Goal: Communication & Community: Answer question/provide support

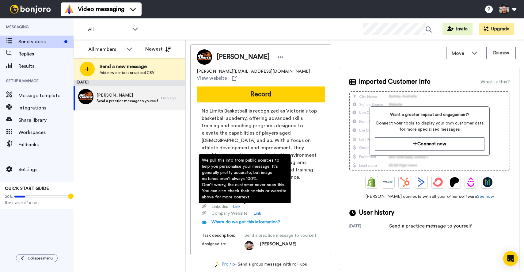
click at [233, 220] on span "Where do we get this information?" at bounding box center [245, 222] width 69 height 4
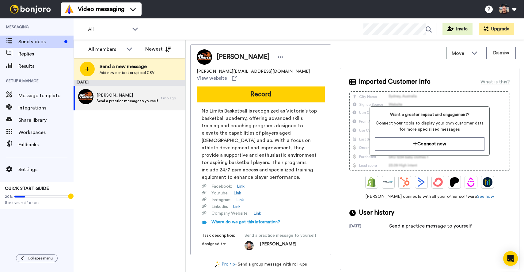
click at [144, 116] on div "[DATE] [PERSON_NAME] a practice message to yourself 1 mo ago" at bounding box center [130, 176] width 112 height 192
click at [143, 118] on div "[DATE] [PERSON_NAME] a practice message to yourself 1 mo ago" at bounding box center [130, 176] width 112 height 192
click at [143, 118] on div "August 13 Pete Send a practice message to yourself 1 mo ago" at bounding box center [130, 176] width 112 height 192
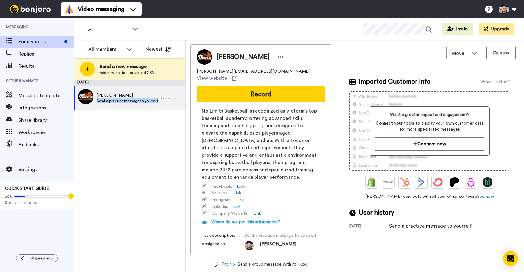
click at [143, 118] on div "August 13 Pete Send a practice message to yourself 1 mo ago" at bounding box center [130, 176] width 112 height 192
click at [112, 118] on div "August 13 Pete Send a practice message to yourself 1 mo ago" at bounding box center [130, 176] width 112 height 192
click at [34, 141] on span "Fallbacks" at bounding box center [45, 144] width 55 height 7
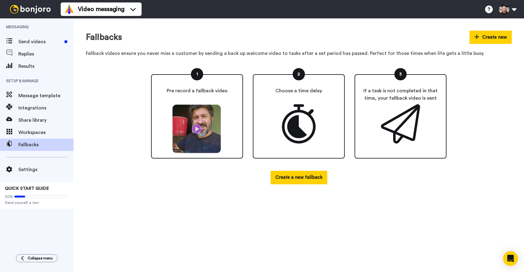
click at [129, 109] on div "1 Pre record a fallback video 2 Choose a time delay 3 If a task is not complete…" at bounding box center [299, 123] width 426 height 122
click at [40, 133] on span "Workspaces" at bounding box center [45, 132] width 55 height 7
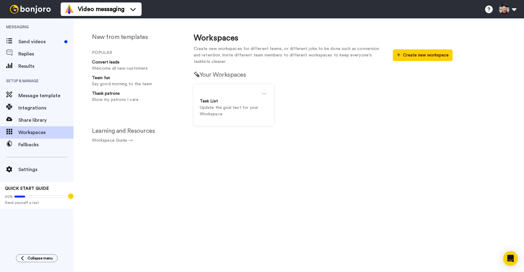
click at [133, 181] on div "New from templates POPULAR Convert leads Welcome all new customers Team fun Say…" at bounding box center [128, 150] width 108 height 244
click at [132, 181] on div "New from templates POPULAR Convert leads Welcome all new customers Team fun Say…" at bounding box center [128, 150] width 108 height 244
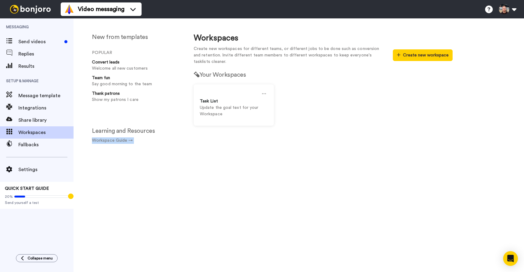
click at [132, 181] on div "New from templates POPULAR Convert leads Welcome all new customers Team fun Say…" at bounding box center [128, 150] width 108 height 244
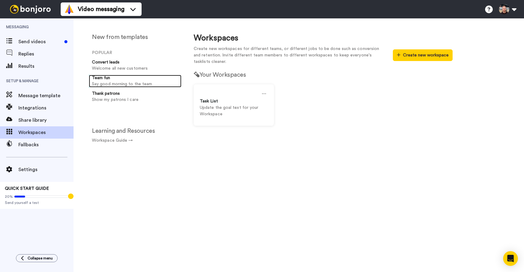
click at [104, 78] on strong "Team fun" at bounding box center [101, 78] width 18 height 4
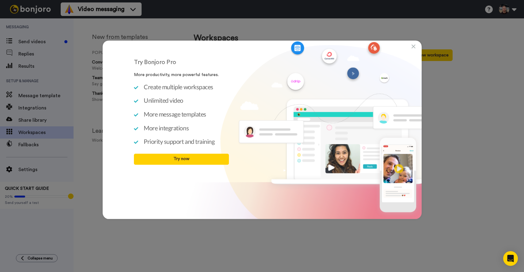
click at [414, 48] on icon at bounding box center [413, 46] width 4 height 6
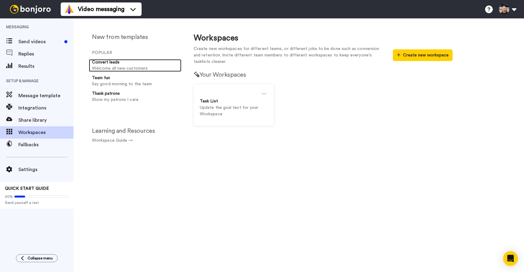
click at [118, 64] on strong "Convert leads" at bounding box center [106, 62] width 28 height 4
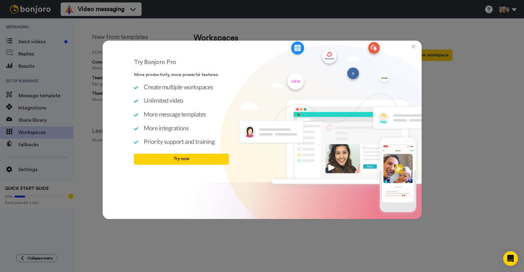
click at [416, 46] on div "Try Bonjoro Pro More productivity, more powerful features. Create multiple work…" at bounding box center [262, 129] width 319 height 178
click at [414, 46] on icon at bounding box center [413, 46] width 4 height 6
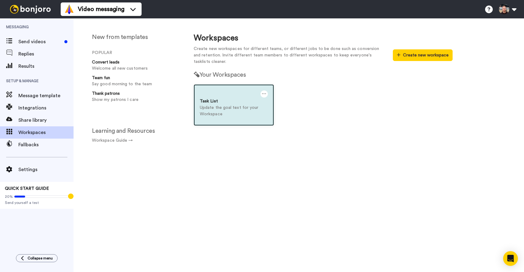
click at [215, 112] on p "Update the goal text for your Workspace" at bounding box center [234, 110] width 68 height 13
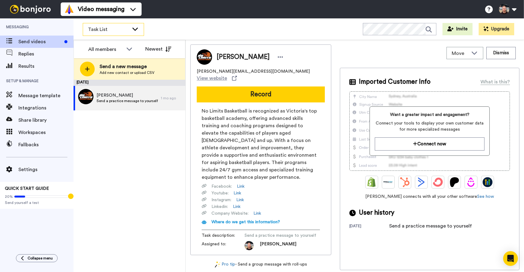
click at [123, 34] on div "Task List" at bounding box center [113, 29] width 61 height 12
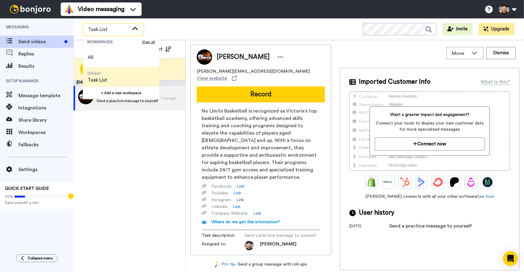
click at [121, 28] on span "Task List" at bounding box center [108, 29] width 41 height 7
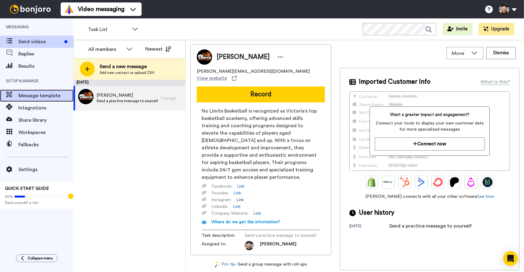
click at [32, 94] on span "Message template" at bounding box center [45, 95] width 55 height 7
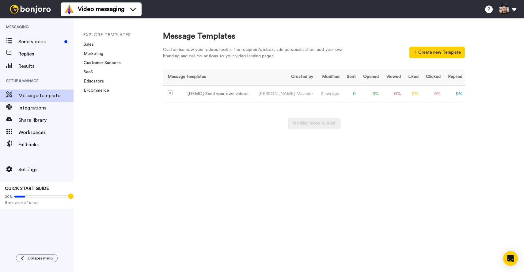
click at [143, 144] on div "EXPLORE TEMPLATES Sales Marketing Customer Success SaaS Educators E-commerce" at bounding box center [112, 144] width 77 height 253
click at [296, 95] on span "Maunder" at bounding box center [304, 94] width 17 height 4
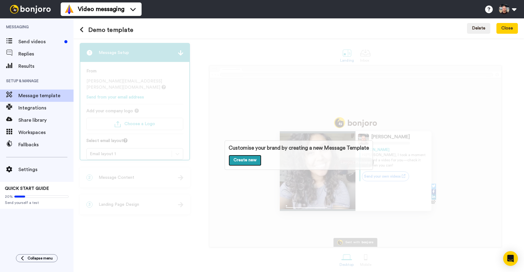
click at [236, 156] on link "Create new" at bounding box center [244, 160] width 33 height 11
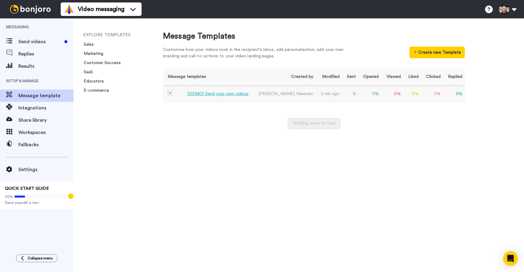
click at [231, 97] on td "[DEMO] Send your own videos" at bounding box center [207, 94] width 89 height 17
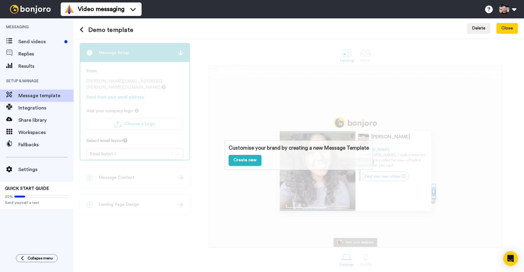
click at [334, 150] on p "Customise your brand by creating a new Message Template" at bounding box center [298, 147] width 140 height 7
click at [250, 164] on link "Create new" at bounding box center [244, 160] width 33 height 11
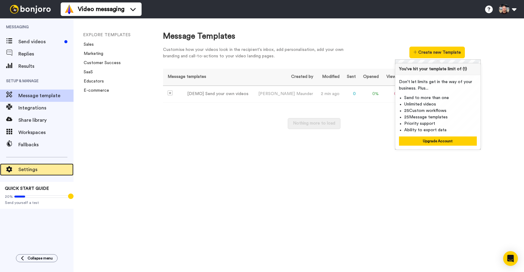
click at [28, 167] on span "Settings" at bounding box center [45, 169] width 55 height 7
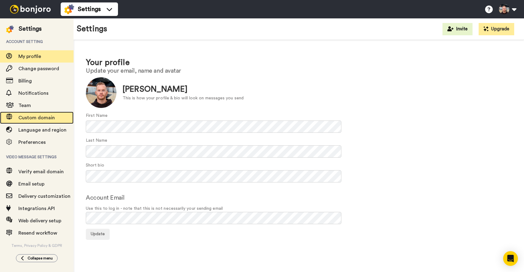
click at [32, 115] on span "Custom domain" at bounding box center [36, 117] width 36 height 5
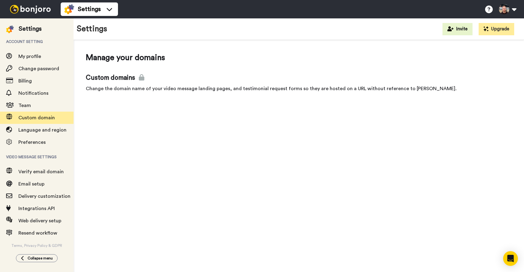
click at [222, 71] on div "Manage your domains Custom domains Change the domain name of your video message…" at bounding box center [299, 73] width 426 height 43
click at [143, 77] on icon at bounding box center [142, 77] width 6 height 6
click at [49, 131] on span "Language and region" at bounding box center [42, 129] width 48 height 5
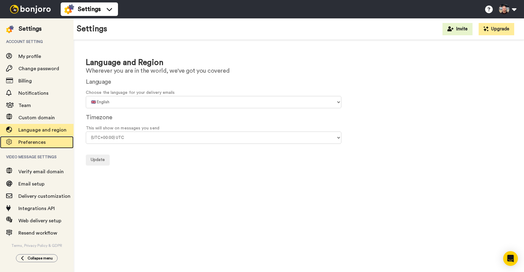
click at [43, 142] on span "Preferences" at bounding box center [31, 142] width 27 height 5
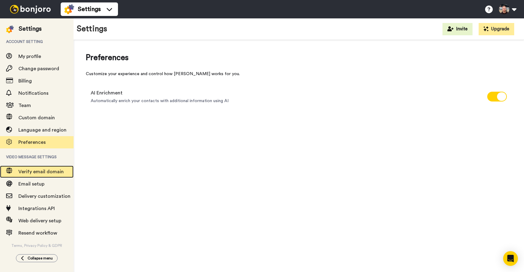
click at [42, 172] on span "Verify email domain" at bounding box center [40, 171] width 45 height 5
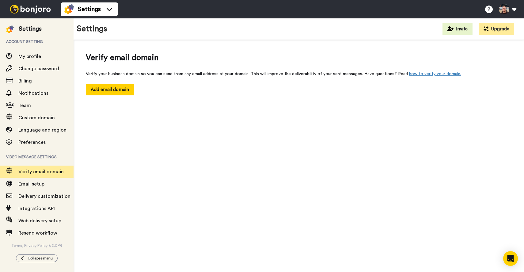
click at [133, 140] on div "Verify email domain Verify your business domain so you can send from any email …" at bounding box center [299, 158] width 450 height 236
click at [37, 184] on span "Email setup" at bounding box center [31, 183] width 26 height 5
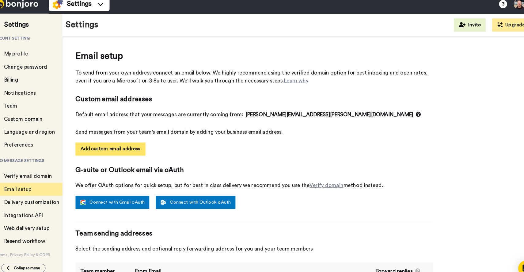
click at [129, 145] on button "Add custom email address" at bounding box center [119, 146] width 66 height 12
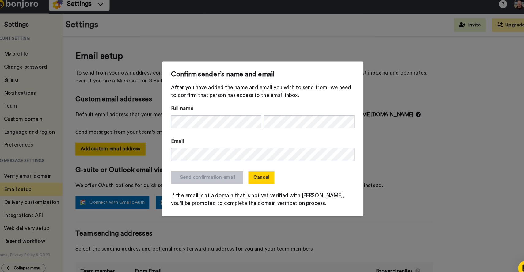
click at [251, 176] on button "Cancel" at bounding box center [261, 173] width 25 height 12
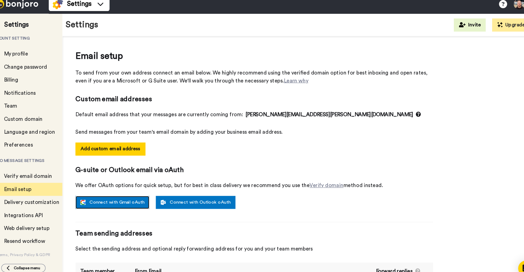
click at [128, 193] on link "Connect with Gmail oAuth" at bounding box center [121, 196] width 70 height 12
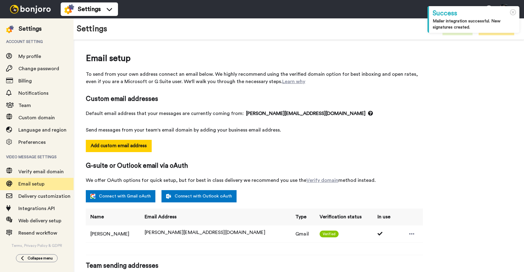
select select "164401"
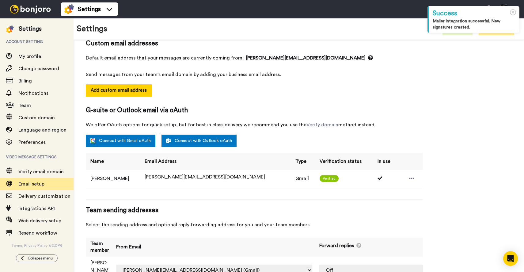
scroll to position [62, 0]
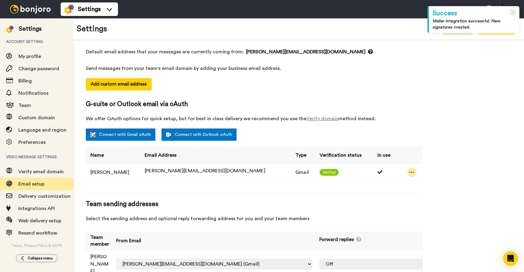
click at [409, 173] on icon at bounding box center [412, 172] width 6 height 6
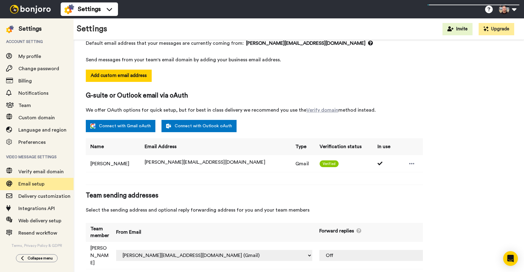
scroll to position [70, 0]
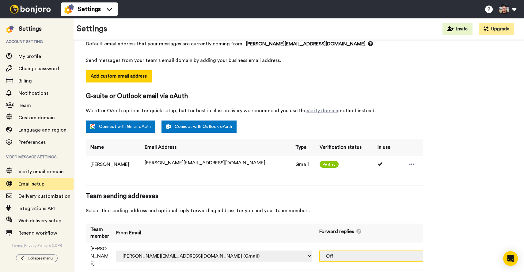
click at [398, 250] on select "Off pete@nolimitsbasketball.com.au (Gmail)" at bounding box center [395, 255] width 153 height 11
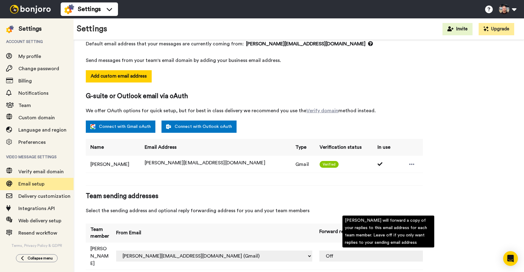
click at [356, 233] on div at bounding box center [360, 231] width 8 height 7
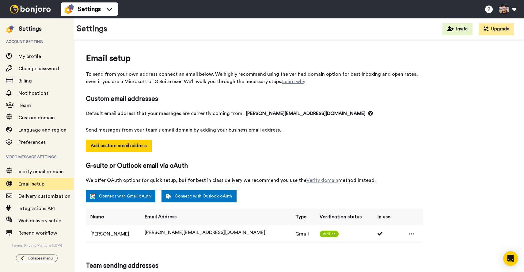
scroll to position [70, 0]
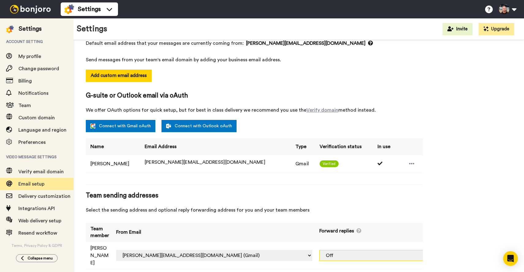
click at [398, 250] on select "Off pete@nolimitsbasketball.com.au (Gmail)" at bounding box center [395, 255] width 153 height 11
click at [319, 251] on select "Off pete@nolimitsbasketball.com.au (Gmail)" at bounding box center [395, 255] width 153 height 11
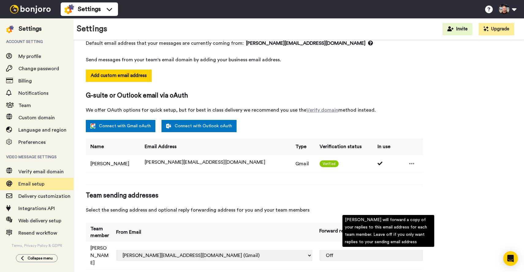
click at [294, 197] on span "Team sending addresses" at bounding box center [254, 195] width 337 height 9
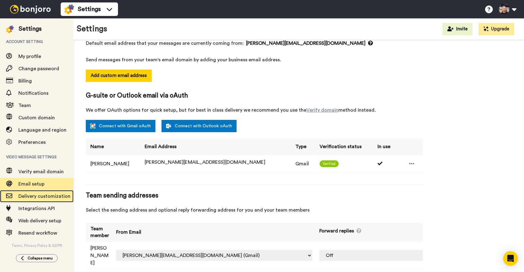
click at [43, 195] on span "Delivery customization" at bounding box center [44, 196] width 52 height 5
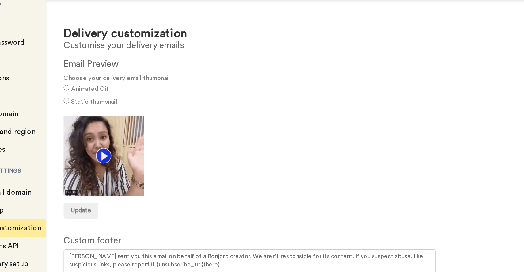
click at [89, 108] on div "Static thumbnail" at bounding box center [299, 109] width 426 height 9
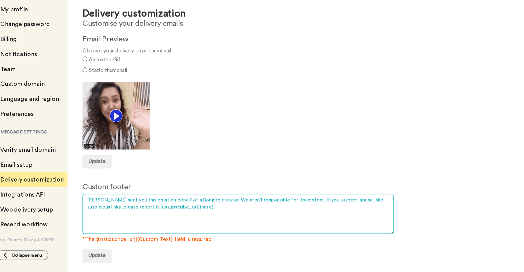
click at [311, 215] on textarea "[PERSON_NAME] sent you this email on behalf of a Bonjoro creator. We aren’t res…" at bounding box center [213, 224] width 255 height 33
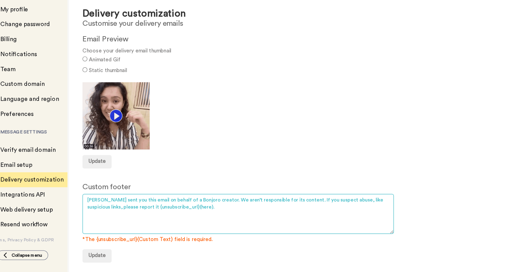
drag, startPoint x: 128, startPoint y: 217, endPoint x: 260, endPoint y: 210, distance: 132.8
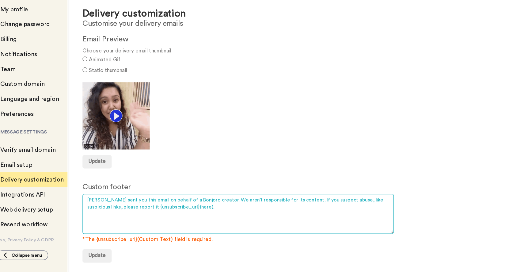
click at [260, 210] on textarea "[PERSON_NAME] sent you this email on behalf of a Bonjoro creator. We aren’t res…" at bounding box center [213, 224] width 255 height 33
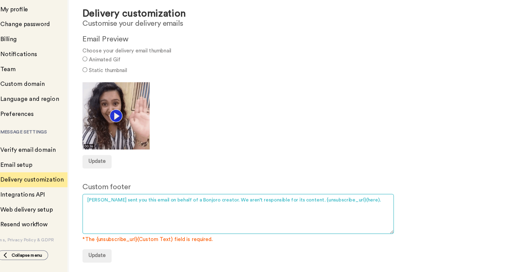
drag, startPoint x: 260, startPoint y: 211, endPoint x: 195, endPoint y: 212, distance: 64.9
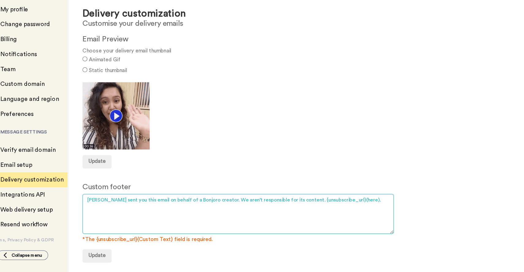
click at [195, 212] on textarea "[PERSON_NAME] sent you this email on behalf of a Bonjoro creator. We aren’t res…" at bounding box center [213, 224] width 255 height 33
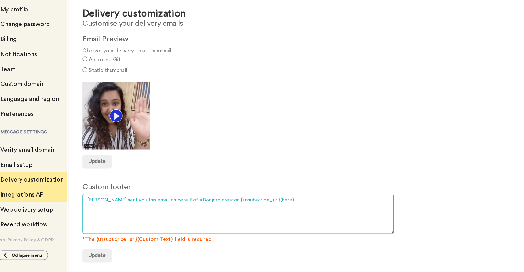
drag, startPoint x: 194, startPoint y: 210, endPoint x: 66, endPoint y: 204, distance: 127.9
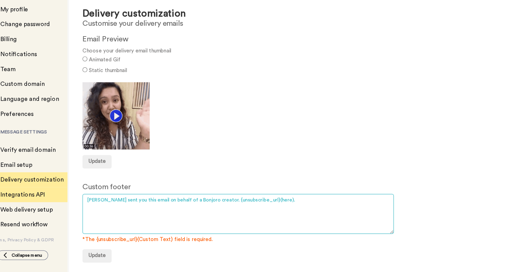
click at [66, 204] on div "Settings Account setting My profile Change password Billing Notifications Team …" at bounding box center [262, 144] width 524 height 253
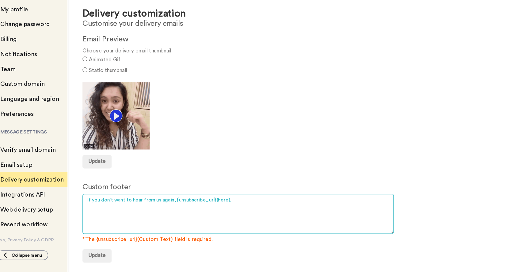
type textarea "If you don't want to hear from us again, {unsubscribe_url}(here)."
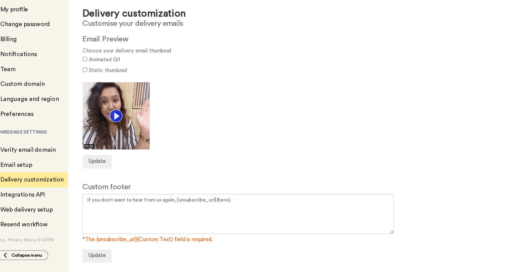
click at [146, 257] on form "Custom footer [PERSON_NAME] sent you this email on behalf of a Bonjoro creator.…" at bounding box center [299, 231] width 426 height 66
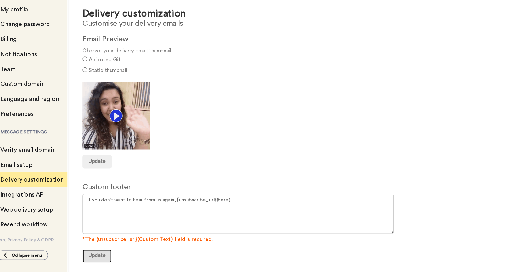
click at [106, 257] on button "Update" at bounding box center [98, 258] width 24 height 11
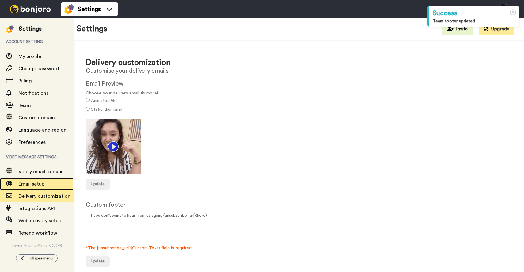
click at [62, 186] on span "Email setup" at bounding box center [45, 183] width 55 height 7
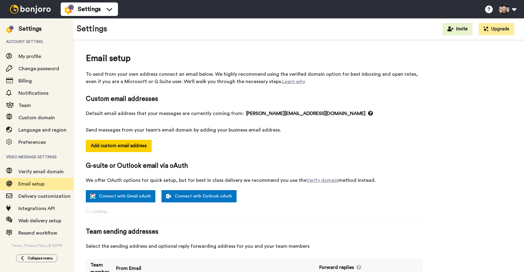
select select "164401"
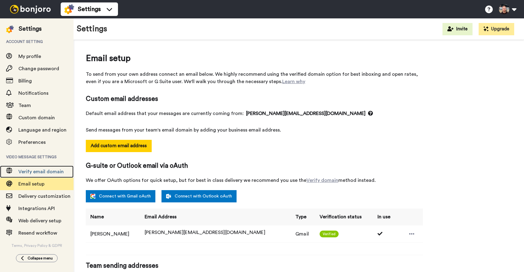
click at [47, 176] on div "Verify email domain" at bounding box center [37, 171] width 74 height 12
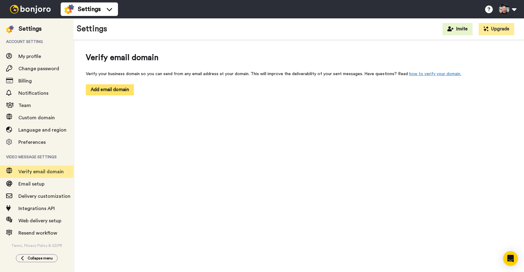
click at [119, 92] on button "Add email domain" at bounding box center [110, 89] width 48 height 11
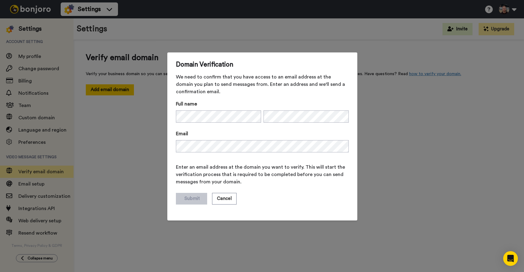
click at [211, 153] on div "Email" at bounding box center [262, 143] width 173 height 26
click at [185, 202] on button "Submit" at bounding box center [191, 199] width 31 height 12
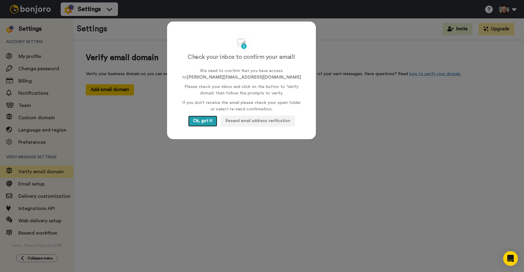
click at [204, 123] on button "Ok, got it" at bounding box center [202, 120] width 29 height 11
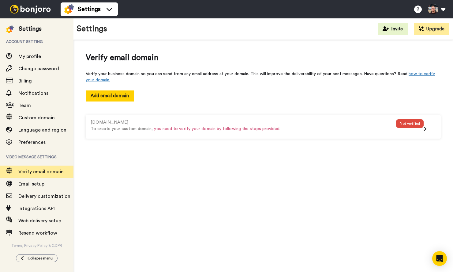
click at [25, 13] on div at bounding box center [30, 9] width 61 height 18
click at [19, 13] on div at bounding box center [30, 9] width 61 height 18
click at [8, 32] on img at bounding box center [10, 29] width 8 height 8
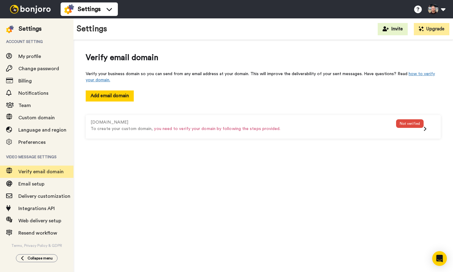
click at [17, 6] on img at bounding box center [30, 9] width 46 height 9
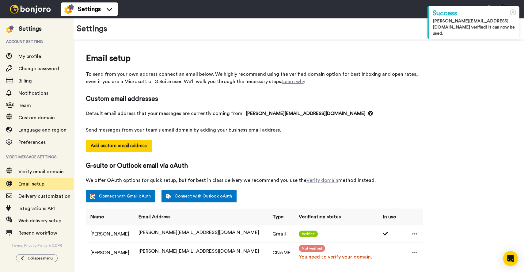
select select "164401"
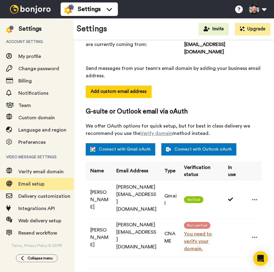
scroll to position [113, 0]
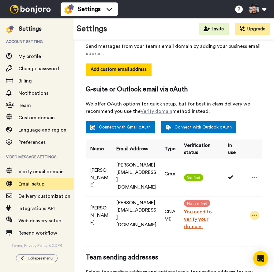
click at [255, 210] on div at bounding box center [254, 214] width 9 height 9
click at [251, 210] on div at bounding box center [254, 214] width 9 height 9
click at [184, 208] on link "You need to verify your domain." at bounding box center [202, 219] width 37 height 22
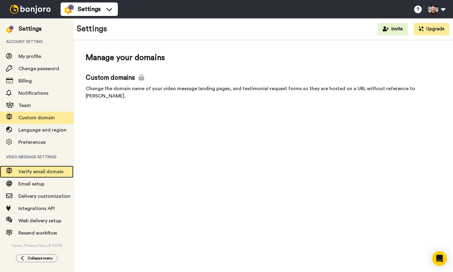
click at [34, 174] on span "Verify email domain" at bounding box center [40, 171] width 45 height 5
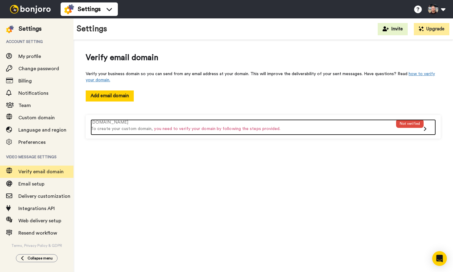
click at [418, 130] on div "Not verified" at bounding box center [410, 127] width 28 height 16
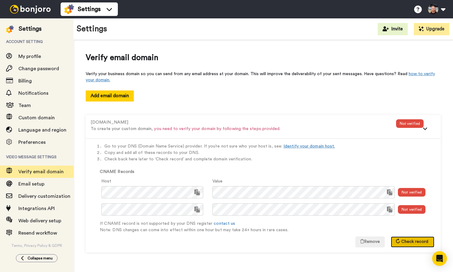
click at [401, 239] on button "Check record" at bounding box center [412, 241] width 43 height 11
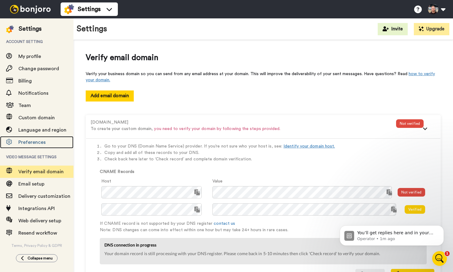
scroll to position [27, 0]
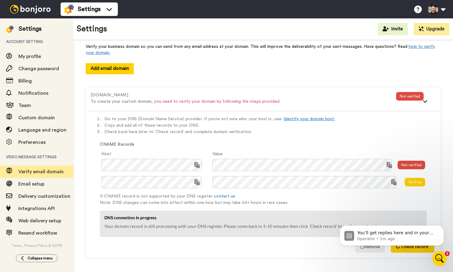
click at [401, 250] on body "You’ll get replies here and in your email: ✉️ pete@nolimitsbasketball.com.au Ou…" at bounding box center [392, 234] width 118 height 38
click at [441, 228] on icon "Dismiss notification" at bounding box center [442, 226] width 3 height 3
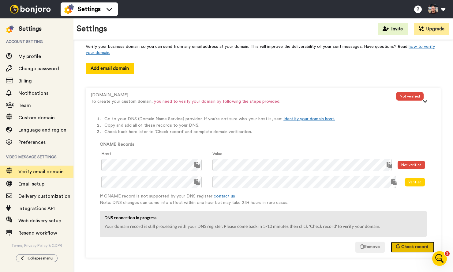
click at [418, 242] on button "Check record" at bounding box center [412, 246] width 43 height 11
click at [418, 244] on span "Check record" at bounding box center [415, 246] width 27 height 4
click at [413, 246] on span "Check record" at bounding box center [415, 246] width 27 height 4
click at [411, 246] on span "Check record" at bounding box center [415, 246] width 27 height 4
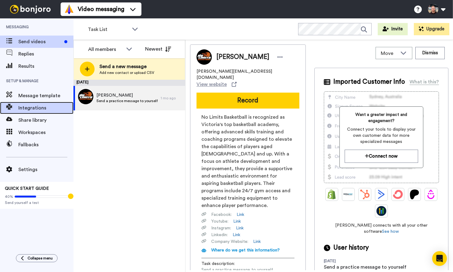
click at [29, 105] on span "Integrations" at bounding box center [45, 107] width 55 height 7
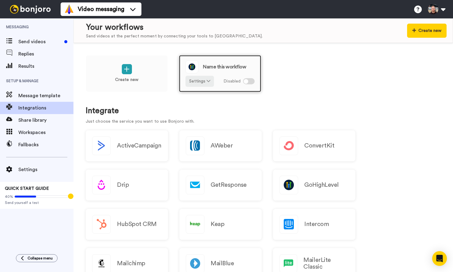
click at [225, 72] on div "Name this workflow" at bounding box center [220, 66] width 69 height 13
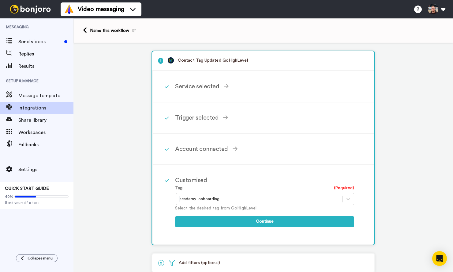
click at [191, 197] on div at bounding box center [259, 198] width 160 height 7
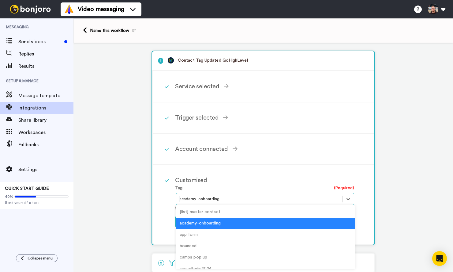
click at [191, 197] on div at bounding box center [259, 198] width 160 height 7
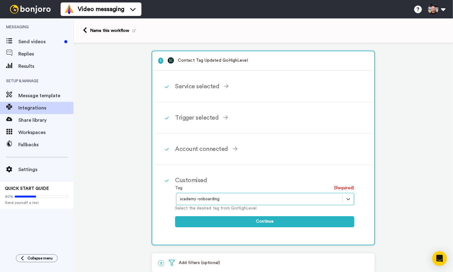
click at [121, 31] on div "Name this workflow" at bounding box center [113, 31] width 46 height 6
click at [132, 30] on icon at bounding box center [134, 30] width 4 height 3
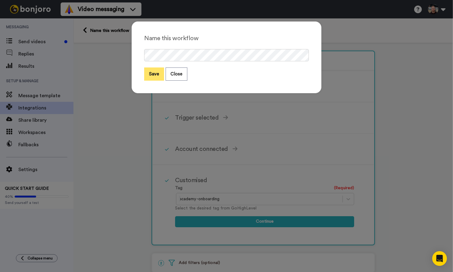
click at [145, 69] on button "Save" at bounding box center [154, 73] width 20 height 13
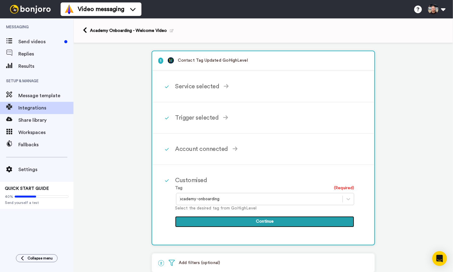
click at [231, 226] on button "Continue" at bounding box center [264, 221] width 179 height 11
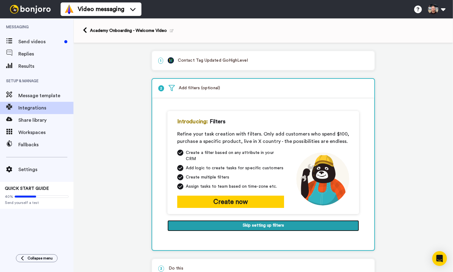
click at [259, 221] on button "Skip setting up filters" at bounding box center [264, 225] width 192 height 11
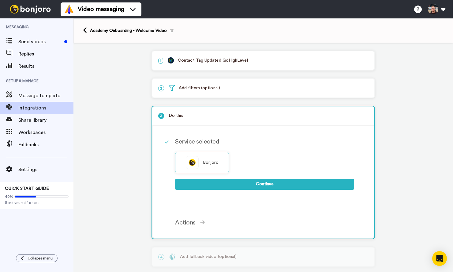
click at [142, 99] on div "1 Contact Tag Updated GoHighLevel Service selected ActiveCampaign AWeber Bonjor…" at bounding box center [264, 176] width 380 height 266
click at [190, 223] on div "Actions" at bounding box center [264, 222] width 179 height 9
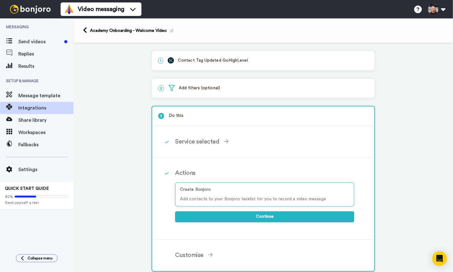
scroll to position [72, 0]
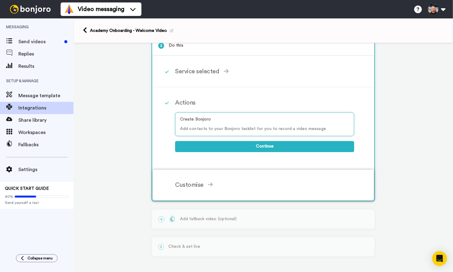
click at [199, 181] on div "Customise" at bounding box center [264, 184] width 179 height 9
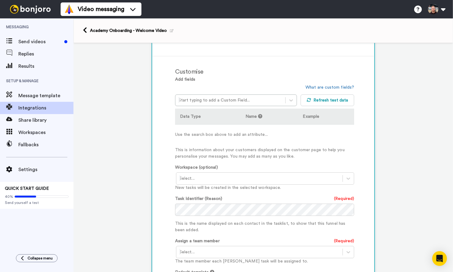
scroll to position [133, 0]
click at [328, 87] on link "What are custom fields?" at bounding box center [330, 87] width 49 height 4
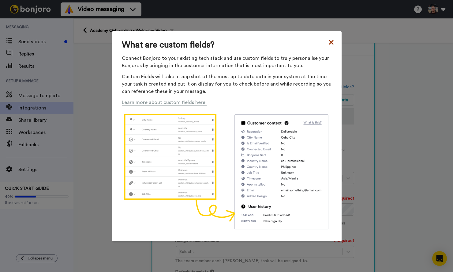
click at [331, 41] on icon at bounding box center [331, 42] width 6 height 7
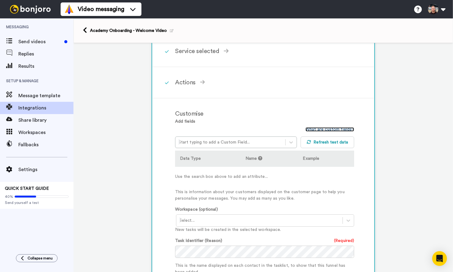
scroll to position [90, 0]
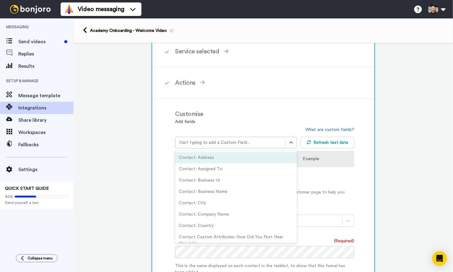
click at [210, 140] on div at bounding box center [231, 142] width 104 height 7
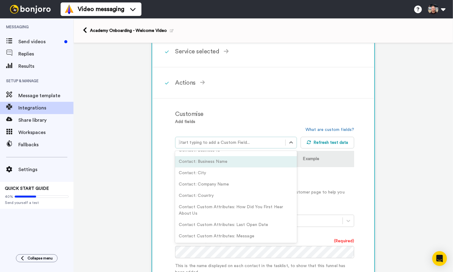
scroll to position [0, 0]
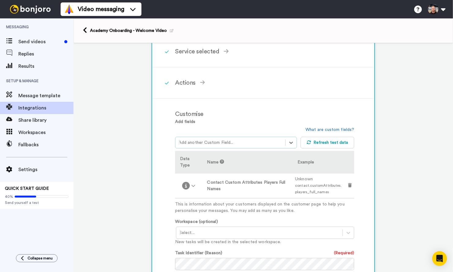
click at [217, 143] on div at bounding box center [231, 142] width 104 height 7
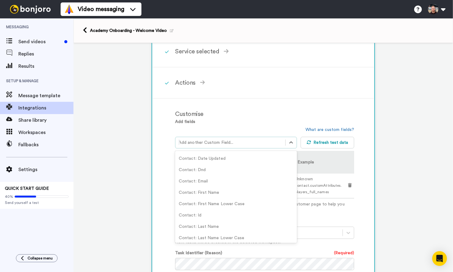
scroll to position [200, 0]
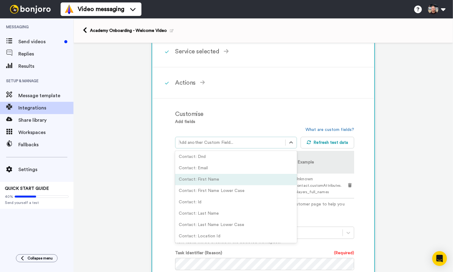
click at [191, 176] on div "Contact: First Name" at bounding box center [236, 179] width 122 height 11
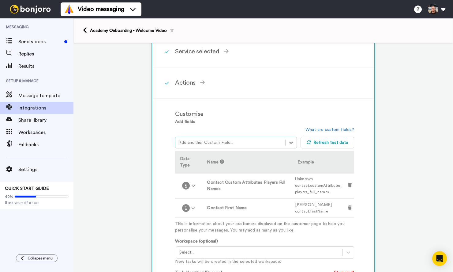
click at [228, 143] on div at bounding box center [231, 142] width 104 height 7
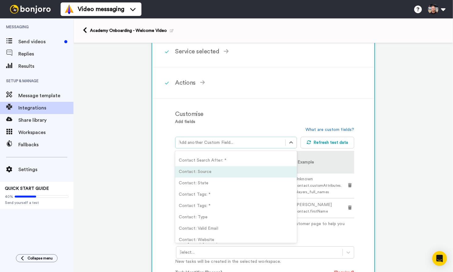
scroll to position [336, 0]
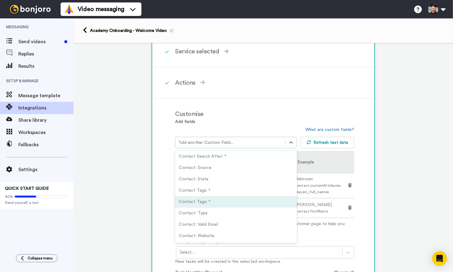
click at [371, 200] on div "Customise Add fields option Contact: First Name, selected. option Contact Tags:…" at bounding box center [263, 258] width 221 height 319
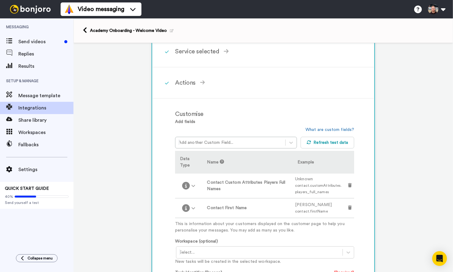
click at [373, 138] on div "3 Do this Service selected Bonjoro Continue Actions Create Bonjoro Add contacts…" at bounding box center [264, 217] width 224 height 403
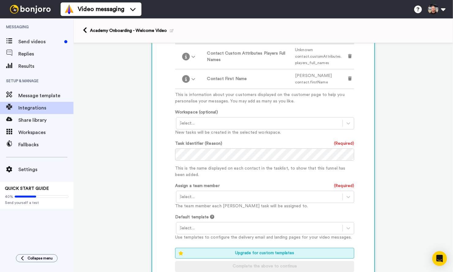
scroll to position [224, 0]
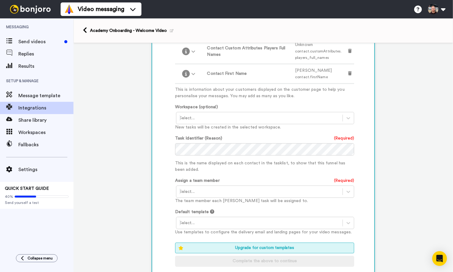
click at [254, 125] on p "New tasks will be created in the selected workspace." at bounding box center [264, 127] width 179 height 6
click at [252, 123] on div "Select..." at bounding box center [265, 118] width 178 height 12
click at [232, 118] on div at bounding box center [259, 117] width 160 height 7
click at [199, 132] on div "Task List <Default>" at bounding box center [265, 130] width 179 height 11
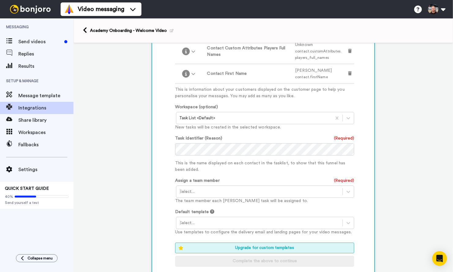
click at [193, 189] on div at bounding box center [259, 191] width 160 height 7
click at [227, 191] on div at bounding box center [259, 191] width 160 height 7
click at [221, 202] on p "The team member each Bonjoro task will be assigned to." at bounding box center [264, 201] width 179 height 6
click at [209, 184] on label "Assign a team member" at bounding box center [197, 180] width 45 height 6
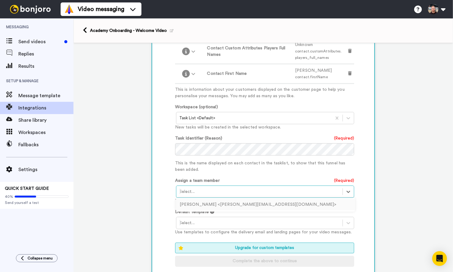
click at [205, 195] on div at bounding box center [259, 191] width 160 height 7
click at [202, 206] on div "Pete Maunder <pete@nolimitsbasketball.com.au>" at bounding box center [265, 204] width 179 height 11
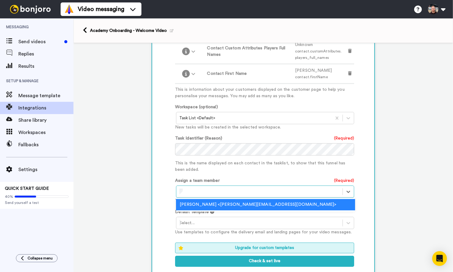
click at [200, 206] on div "Pete Maunder <pete@nolimitsbasketball.com.au>" at bounding box center [265, 204] width 179 height 11
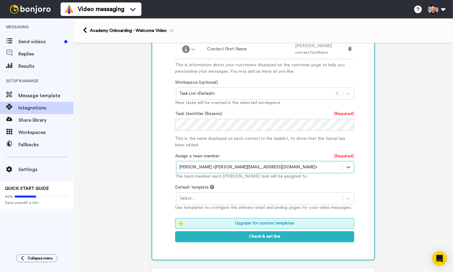
scroll to position [249, 0]
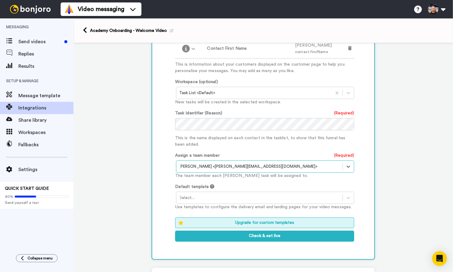
click at [236, 197] on div at bounding box center [259, 197] width 160 height 7
click at [187, 211] on div "Bonjoro branded template" at bounding box center [265, 210] width 179 height 11
click at [214, 199] on div at bounding box center [259, 197] width 160 height 7
click at [192, 209] on div "Bonjoro branded template" at bounding box center [265, 210] width 179 height 11
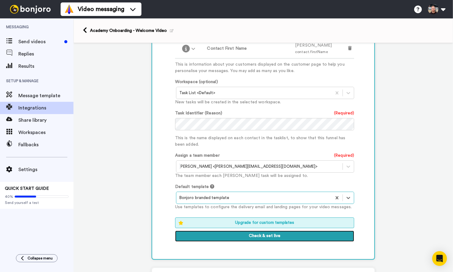
click at [257, 239] on button "Check & set live" at bounding box center [264, 235] width 179 height 11
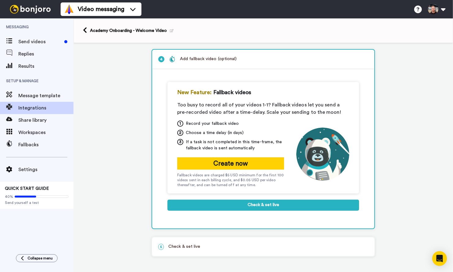
scroll to position [84, 0]
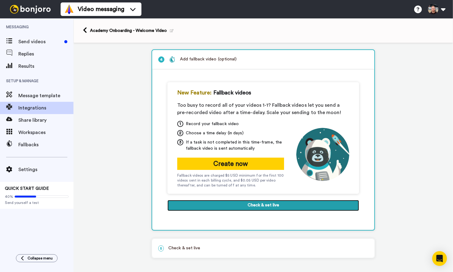
click at [257, 208] on button "Check & set live" at bounding box center [264, 205] width 192 height 11
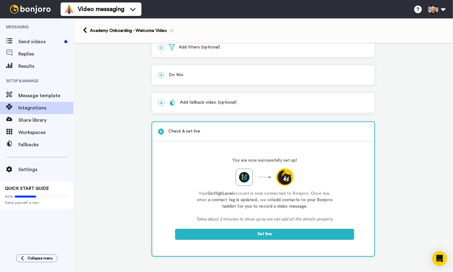
scroll to position [42, 0]
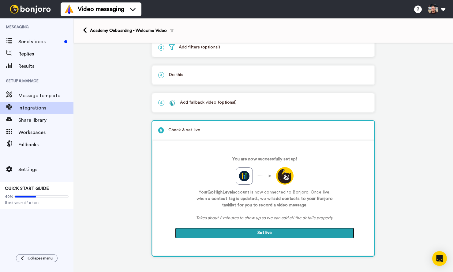
click at [257, 232] on button "Set live" at bounding box center [264, 232] width 179 height 11
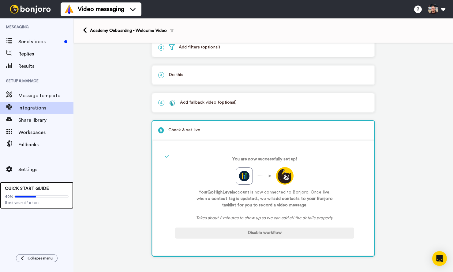
click at [32, 203] on span "Send yourself a test" at bounding box center [37, 202] width 64 height 5
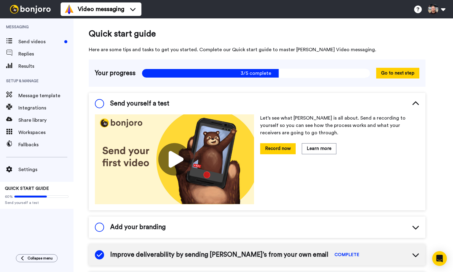
click at [162, 225] on span "Add your branding" at bounding box center [137, 226] width 55 height 9
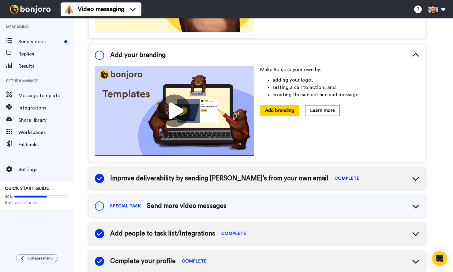
scroll to position [172, 0]
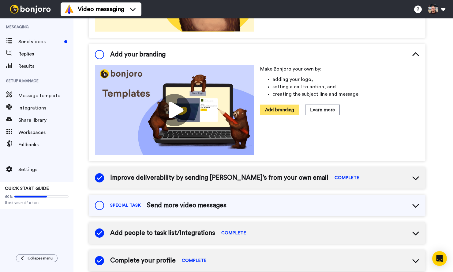
click at [284, 108] on button "Add branding" at bounding box center [279, 109] width 39 height 11
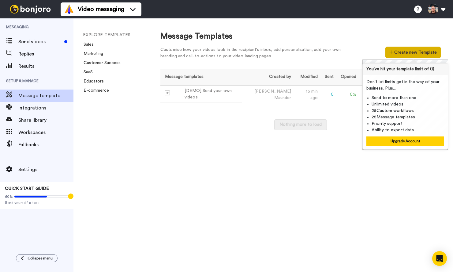
click at [398, 56] on button "Create new Template" at bounding box center [413, 53] width 55 height 12
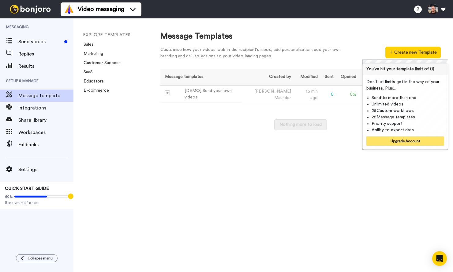
click at [388, 140] on button "Upgrade Account" at bounding box center [406, 140] width 78 height 9
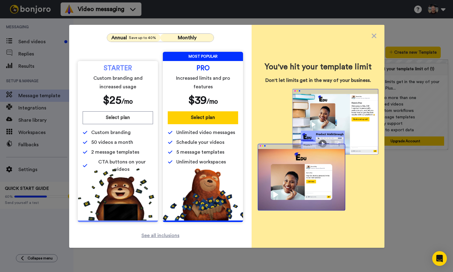
click at [127, 39] on div "Annual Save up to 40%" at bounding box center [134, 37] width 47 height 7
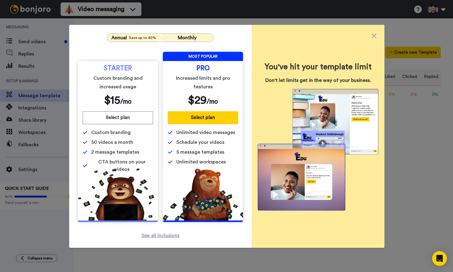
click at [191, 34] on button "Monthly" at bounding box center [186, 38] width 53 height 8
click at [135, 41] on div "Annual Save up to 40%" at bounding box center [134, 37] width 47 height 7
click at [178, 35] on span "Monthly" at bounding box center [187, 37] width 19 height 5
click at [374, 38] on icon at bounding box center [374, 35] width 6 height 7
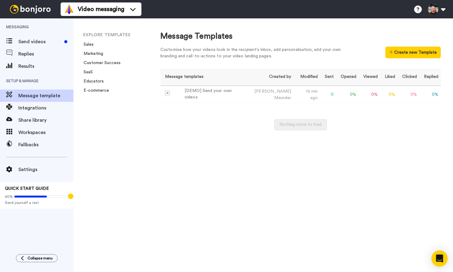
click at [434, 255] on div "Open Intercom Messenger" at bounding box center [440, 258] width 16 height 16
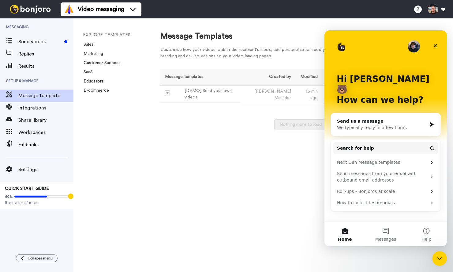
click at [369, 124] on div "We typically reply in a few hours" at bounding box center [382, 127] width 90 height 6
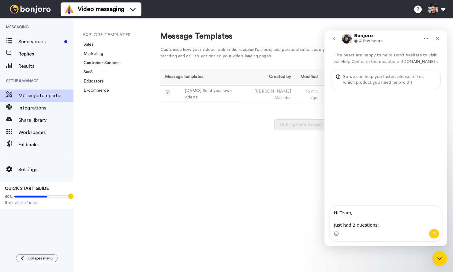
type textarea "Hi Team, Just had 2 questions:"
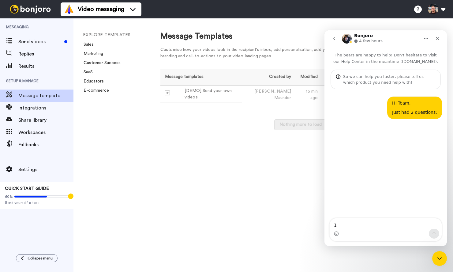
type textarea "1."
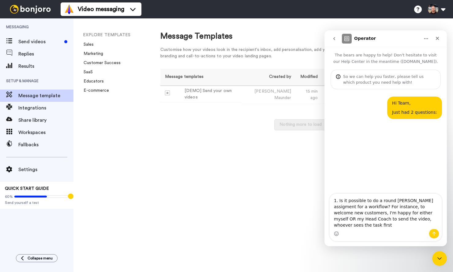
type textarea "1. Is it possible to do a round robin assigment for a workflow? For instance, t…"
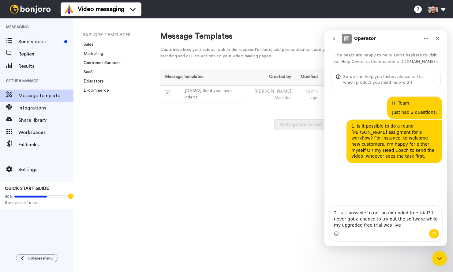
type textarea "2. Is it possible to get an extended free trial? I never got a chance to try ou…"
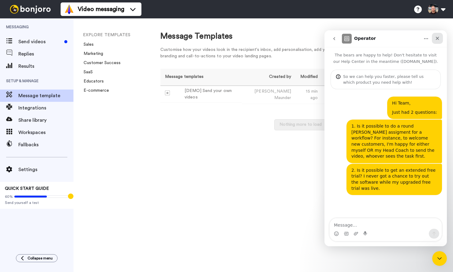
click at [438, 40] on icon "Close" at bounding box center [437, 38] width 5 height 5
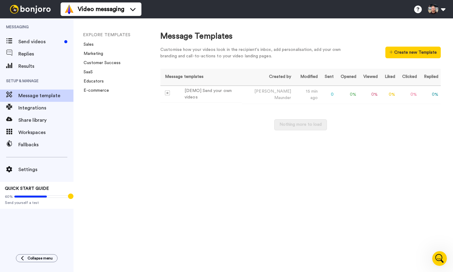
click at [338, 142] on div "Message Templates Customise how your videos look in the recipient's inbox, add …" at bounding box center [300, 144] width 305 height 253
click at [8, 199] on div "60% Send yourself a test" at bounding box center [37, 197] width 64 height 13
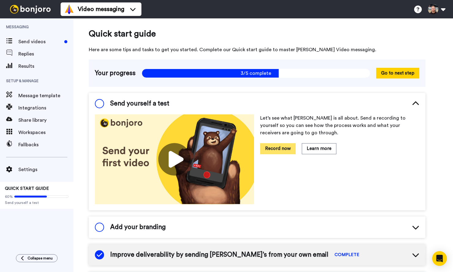
click at [275, 145] on button "Record now" at bounding box center [278, 148] width 36 height 11
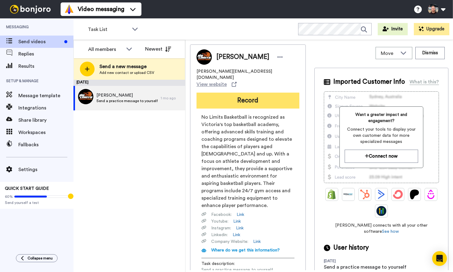
click at [242, 93] on button "Record" at bounding box center [248, 101] width 103 height 16
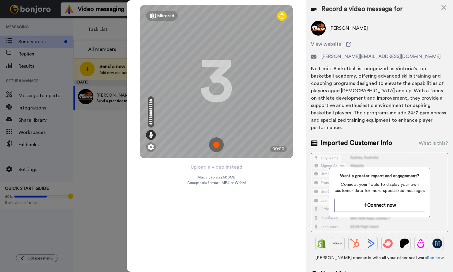
click at [214, 147] on img at bounding box center [216, 144] width 15 height 15
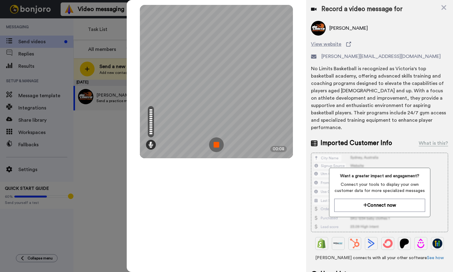
click at [214, 147] on img at bounding box center [216, 144] width 15 height 15
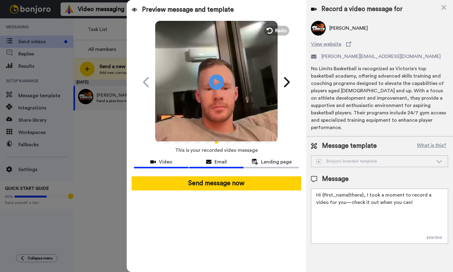
click at [225, 160] on span "Email" at bounding box center [221, 161] width 12 height 7
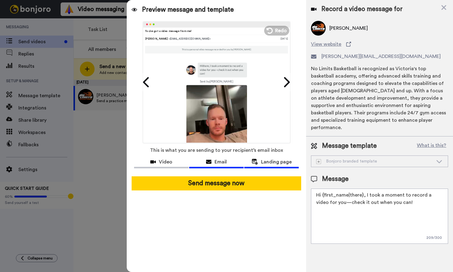
click at [278, 162] on span "Landing page" at bounding box center [276, 161] width 31 height 7
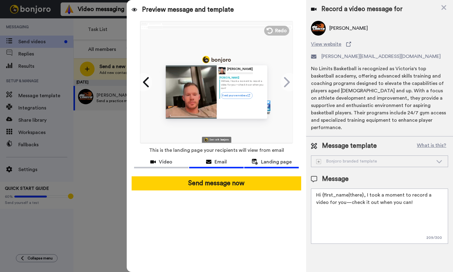
click at [222, 157] on button "Email" at bounding box center [216, 162] width 55 height 11
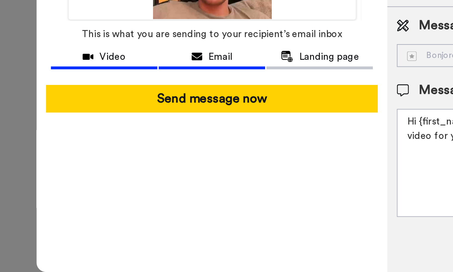
click at [182, 168] on button "Video" at bounding box center [161, 162] width 55 height 11
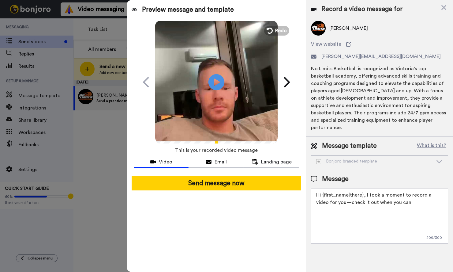
click at [221, 88] on icon at bounding box center [217, 82] width 16 height 16
click at [223, 96] on icon "Play/Pause" at bounding box center [217, 81] width 16 height 29
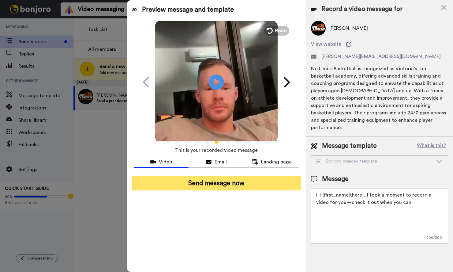
click at [228, 189] on button "Send message now" at bounding box center [217, 183] width 170 height 14
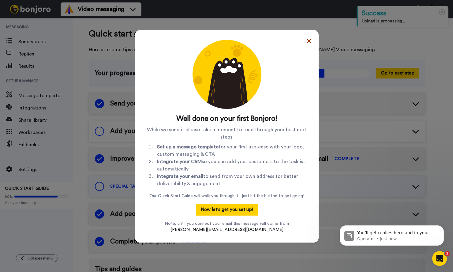
click at [307, 39] on icon at bounding box center [309, 40] width 5 height 7
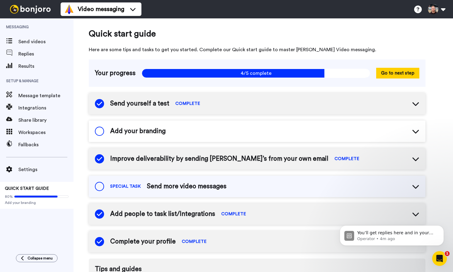
click at [205, 190] on span "Send more video messages" at bounding box center [187, 186] width 80 height 9
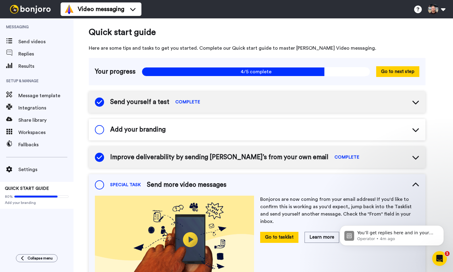
scroll to position [3, 0]
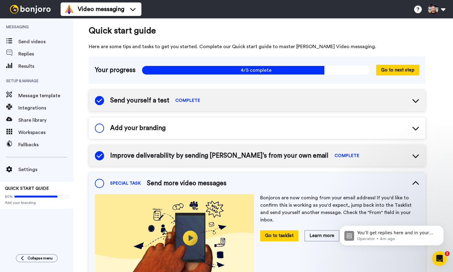
click at [435, 253] on body "You’ll get replies here and in your email: ✉️ pete@nolimitsbasketball.com.au Ou…" at bounding box center [392, 234] width 118 height 38
click at [437, 252] on icon "Open Intercom Messenger" at bounding box center [439, 257] width 10 height 10
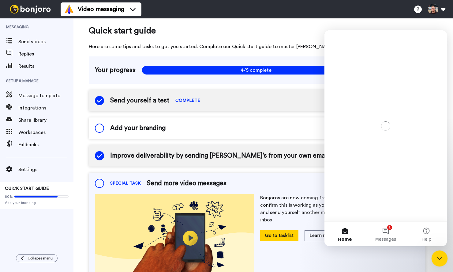
scroll to position [0, 0]
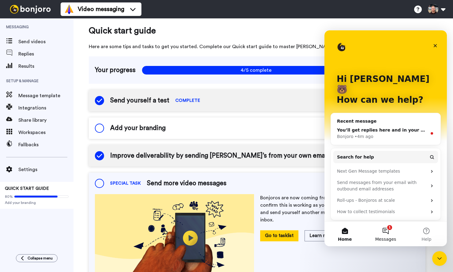
click at [397, 236] on button "1 Messages" at bounding box center [385, 233] width 41 height 25
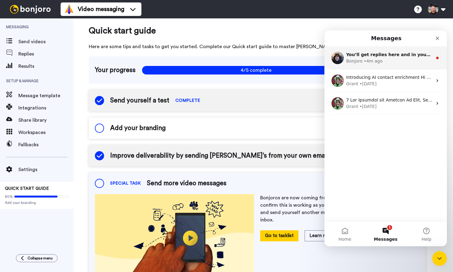
click at [387, 67] on div "You’ll get replies here and in your email: ✉️ pete@nolimitsbasketball.com.au Ou…" at bounding box center [386, 58] width 123 height 23
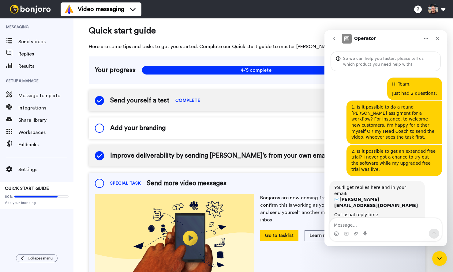
scroll to position [23, 0]
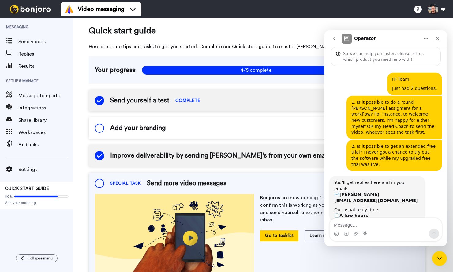
click at [424, 40] on icon "Home" at bounding box center [426, 38] width 5 height 5
click at [339, 40] on button "go back" at bounding box center [335, 39] width 12 height 12
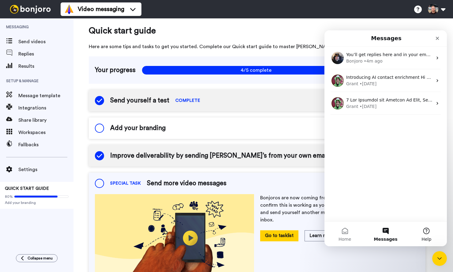
click at [420, 233] on button "Help" at bounding box center [426, 233] width 41 height 25
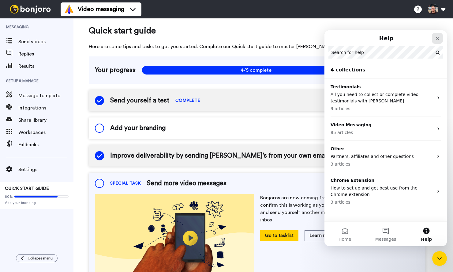
click at [435, 39] on icon "Close" at bounding box center [437, 38] width 5 height 5
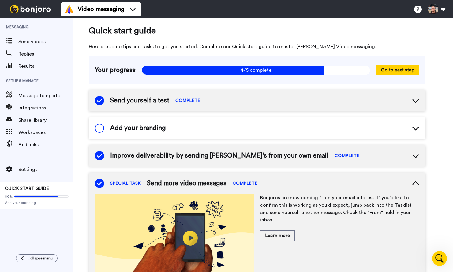
click at [158, 124] on span "Add your branding" at bounding box center [137, 127] width 55 height 9
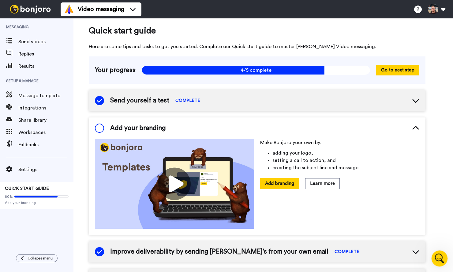
click at [442, 252] on div "Open Intercom Messenger" at bounding box center [439, 257] width 20 height 20
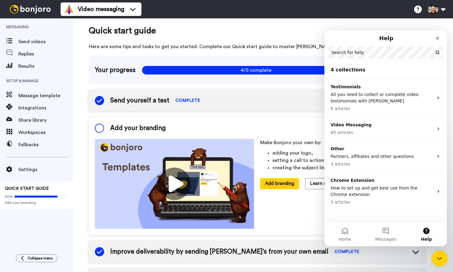
click at [438, 260] on icon "Close Intercom Messenger" at bounding box center [438, 257] width 7 height 7
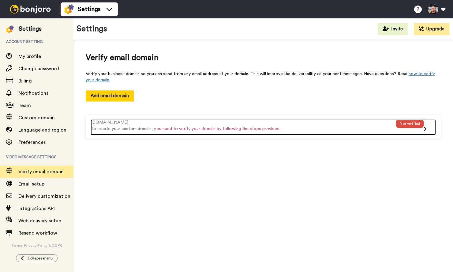
click at [310, 129] on p "To create your custom domain, you need to verify your domain by following the s…" at bounding box center [244, 129] width 306 height 6
